Goal: Navigation & Orientation: Find specific page/section

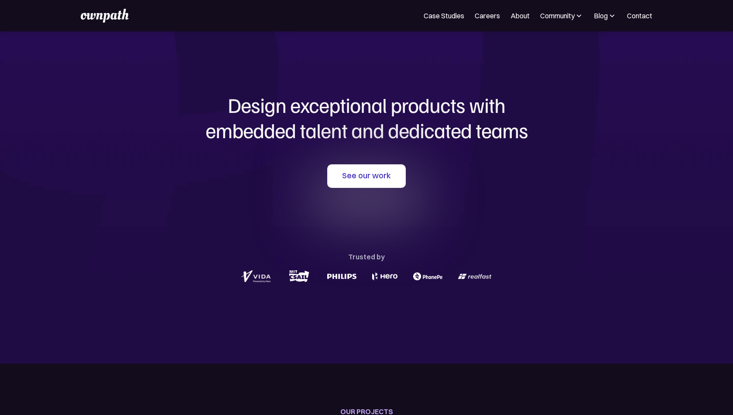
click at [657, 193] on section "Design exceptional products with embedded talent and dedicated teams with us Se…" at bounding box center [366, 197] width 733 height 332
click at [613, 62] on section "Design exceptional products with embedded talent and dedicated teams with us Se…" at bounding box center [366, 197] width 733 height 332
click at [596, 13] on div "Blog" at bounding box center [600, 15] width 14 height 10
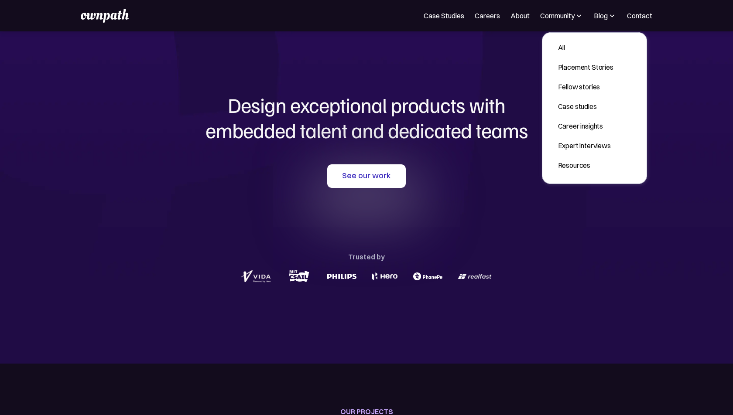
click at [481, 69] on div "Design exceptional products with embedded talent and dedicated teams with us Se…" at bounding box center [366, 188] width 419 height 314
